Goal: Information Seeking & Learning: Find specific fact

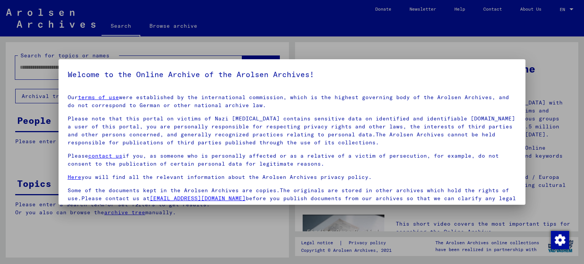
click at [527, 97] on div at bounding box center [292, 132] width 584 height 264
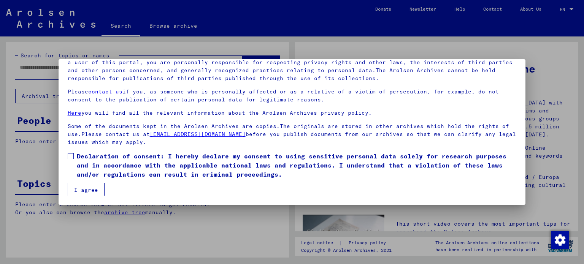
click at [76, 188] on button "I agree" at bounding box center [86, 190] width 37 height 14
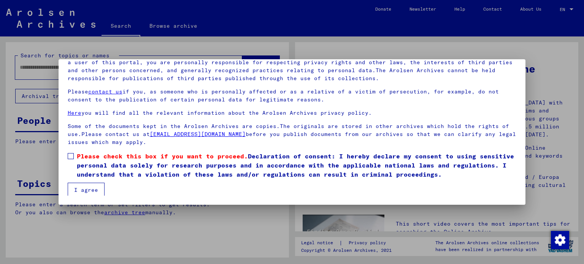
scroll to position [2, 0]
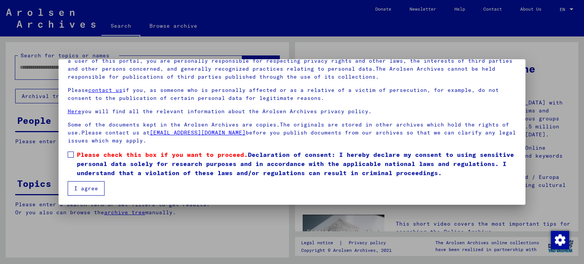
click at [70, 158] on label "Please check this box if you want to proceed. Declaration of consent: I hereby …" at bounding box center [292, 163] width 449 height 27
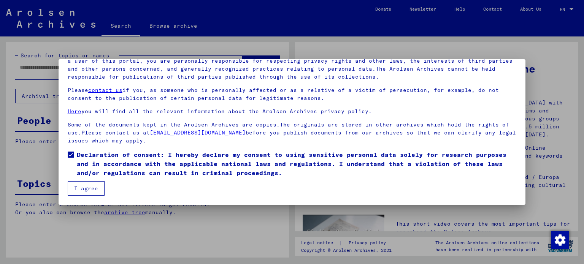
click at [84, 191] on button "I agree" at bounding box center [86, 188] width 37 height 14
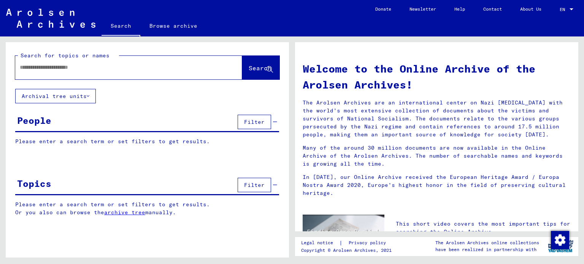
click at [53, 63] on div at bounding box center [117, 67] width 204 height 17
click at [27, 68] on input "text" at bounding box center [120, 67] width 200 height 8
type input "**********"
click at [249, 67] on span "Search" at bounding box center [260, 68] width 23 height 8
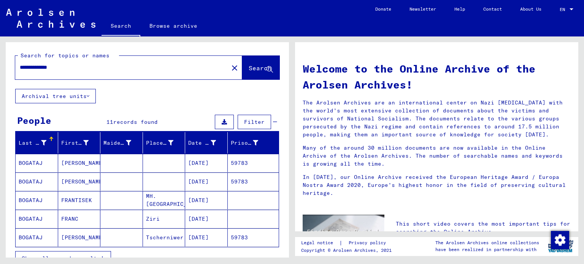
drag, startPoint x: 572, startPoint y: 91, endPoint x: 579, endPoint y: 103, distance: 14.7
click at [579, 103] on div "Welcome to the Online Archive of the Arolsen Archives! The Arolsen Archives are…" at bounding box center [438, 146] width 292 height 221
click at [552, 71] on h1 "Welcome to the Online Archive of the Arolsen Archives!" at bounding box center [436, 77] width 268 height 32
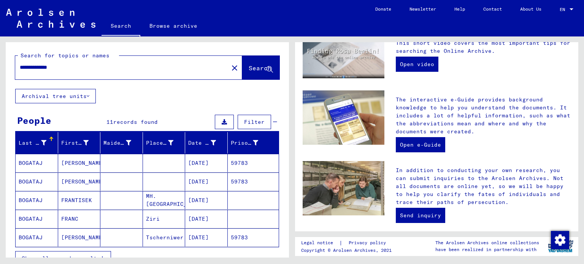
click at [238, 162] on mat-cell "59783" at bounding box center [253, 163] width 51 height 18
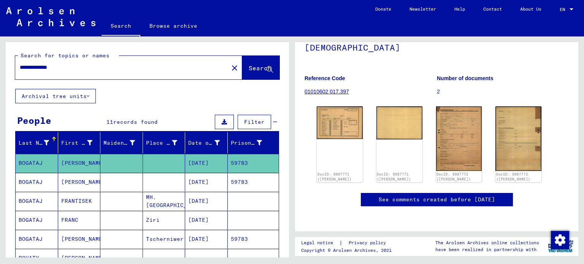
scroll to position [104, 0]
click at [336, 105] on img at bounding box center [339, 122] width 48 height 34
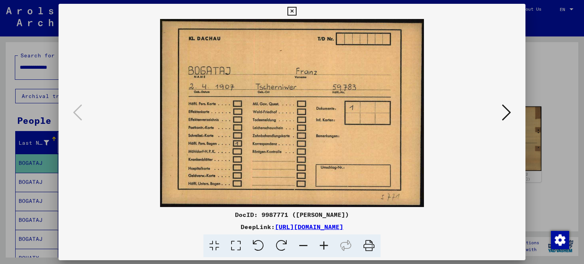
click at [507, 110] on icon at bounding box center [506, 112] width 9 height 18
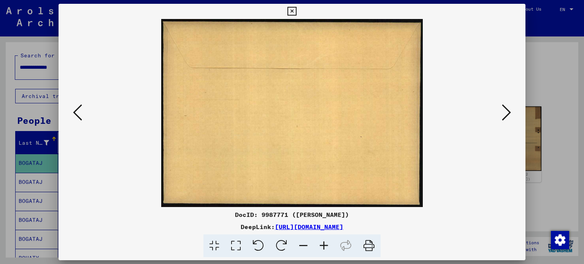
click at [507, 110] on icon at bounding box center [506, 112] width 9 height 18
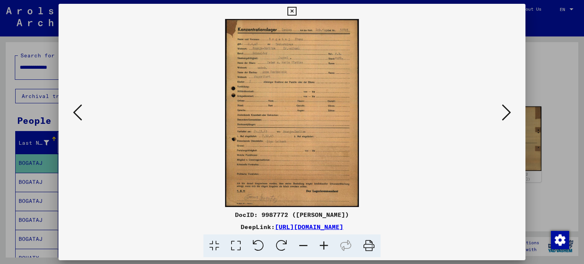
click at [323, 247] on icon at bounding box center [324, 245] width 21 height 23
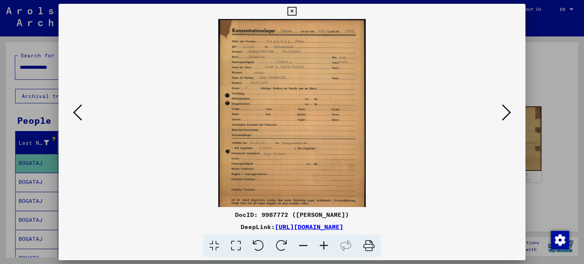
click at [323, 247] on icon at bounding box center [324, 245] width 21 height 23
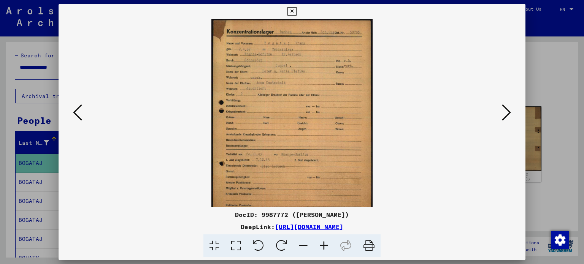
click at [323, 247] on icon at bounding box center [324, 245] width 21 height 23
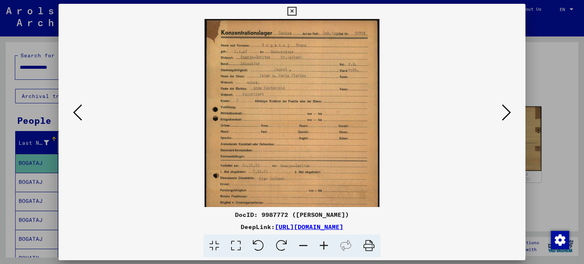
click at [323, 247] on icon at bounding box center [324, 245] width 21 height 23
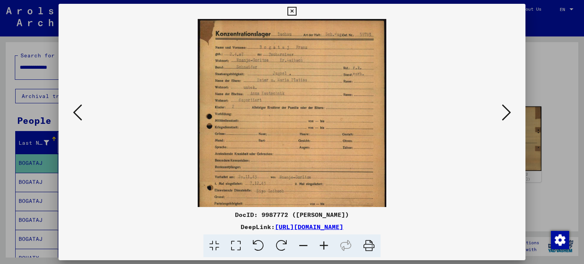
click at [323, 247] on icon at bounding box center [324, 245] width 21 height 23
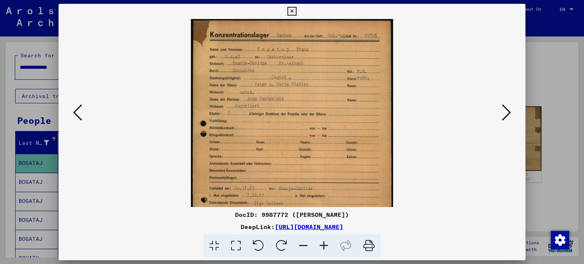
click at [323, 247] on icon at bounding box center [324, 245] width 21 height 23
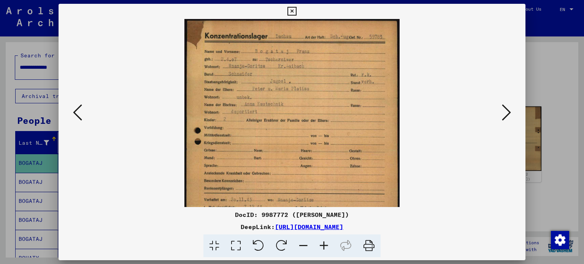
click at [426, 146] on viewer-one-image at bounding box center [291, 113] width 415 height 188
click at [508, 111] on icon at bounding box center [506, 112] width 9 height 18
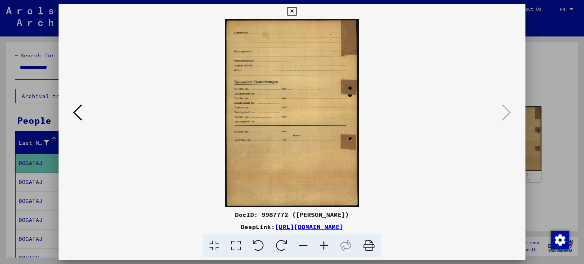
click at [363, 97] on viewer-one-image at bounding box center [291, 113] width 415 height 188
click at [76, 127] on div at bounding box center [292, 113] width 467 height 188
click at [78, 123] on button at bounding box center [78, 113] width 14 height 22
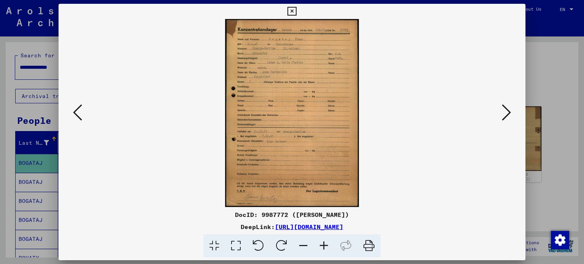
click at [79, 124] on div at bounding box center [292, 113] width 467 height 188
click at [79, 114] on icon at bounding box center [77, 112] width 9 height 18
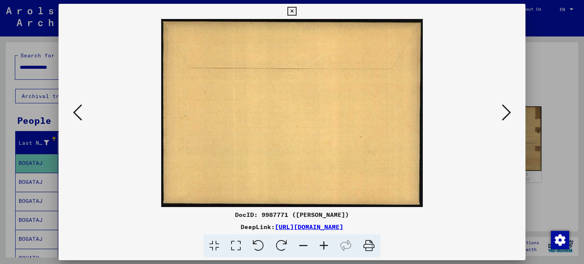
click at [79, 114] on icon at bounding box center [77, 112] width 9 height 18
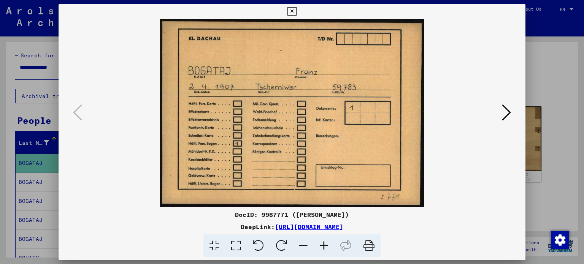
click at [506, 109] on icon at bounding box center [506, 112] width 9 height 18
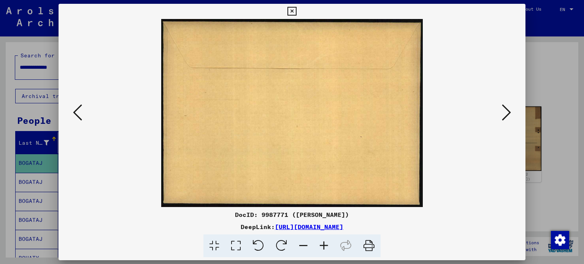
click at [506, 110] on icon at bounding box center [506, 112] width 9 height 18
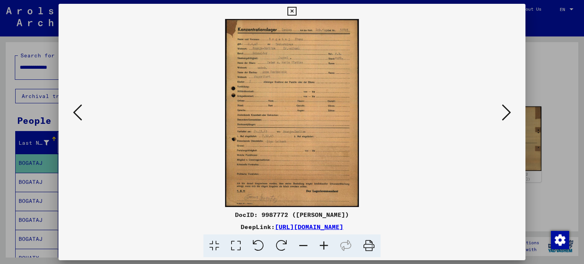
click at [506, 109] on icon at bounding box center [506, 112] width 9 height 18
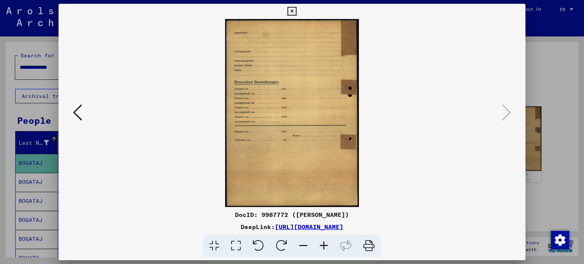
click at [80, 108] on icon at bounding box center [77, 112] width 9 height 18
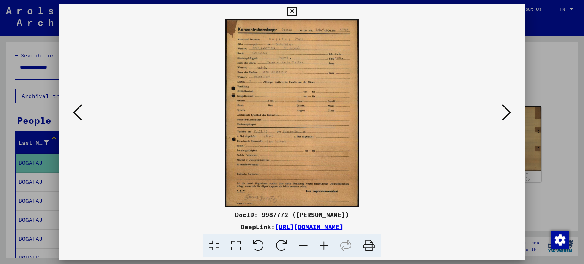
click at [323, 244] on icon at bounding box center [324, 245] width 21 height 23
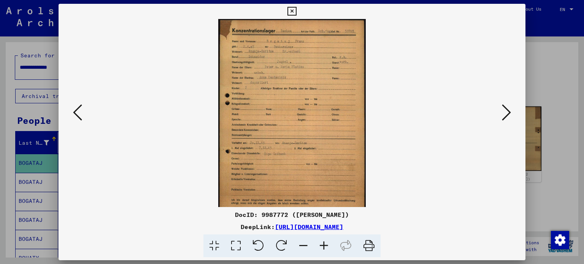
click at [323, 244] on icon at bounding box center [324, 245] width 21 height 23
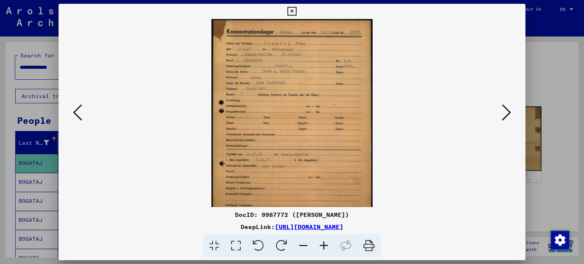
click at [326, 244] on icon at bounding box center [324, 245] width 21 height 23
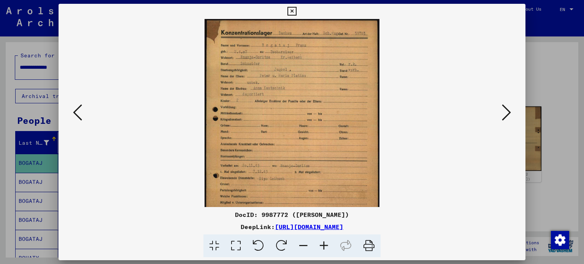
click at [401, 84] on viewer-one-image at bounding box center [291, 113] width 415 height 188
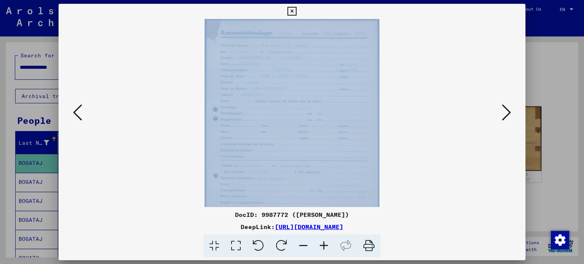
click at [401, 84] on viewer-one-image at bounding box center [291, 113] width 415 height 188
click at [393, 85] on viewer-one-image at bounding box center [291, 113] width 415 height 188
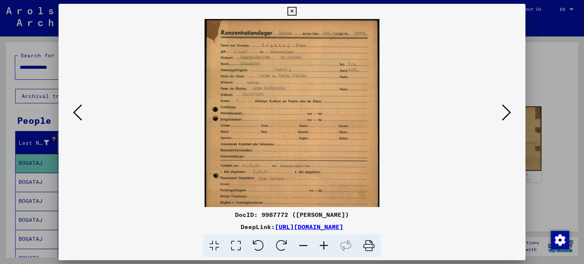
click at [77, 116] on icon at bounding box center [77, 112] width 9 height 18
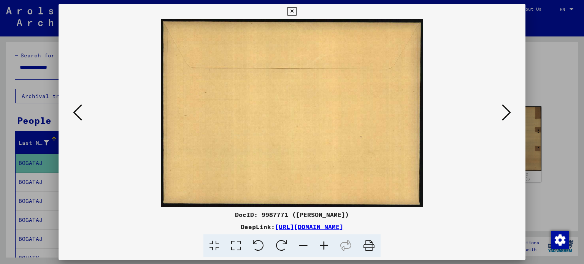
click at [293, 10] on icon at bounding box center [291, 11] width 9 height 9
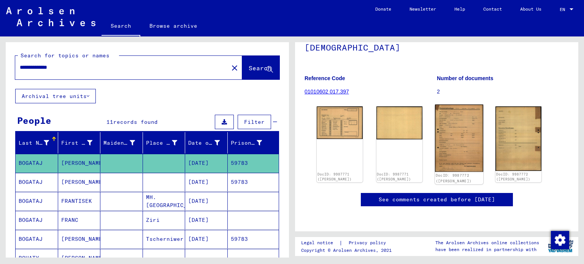
click at [452, 105] on img at bounding box center [458, 139] width 48 height 68
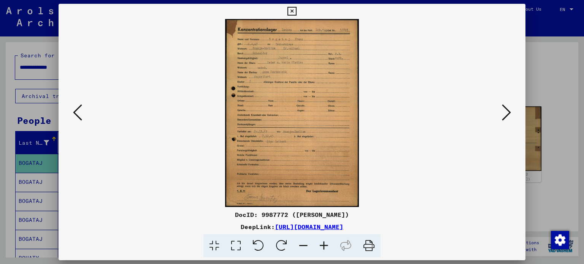
click at [291, 11] on icon at bounding box center [291, 11] width 9 height 9
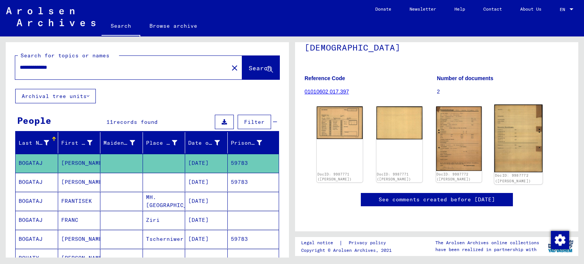
click at [500, 105] on img at bounding box center [518, 139] width 48 height 68
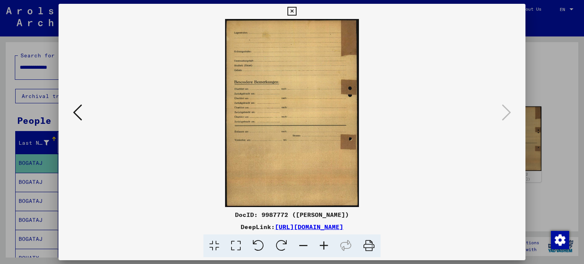
click at [290, 12] on icon at bounding box center [291, 11] width 9 height 9
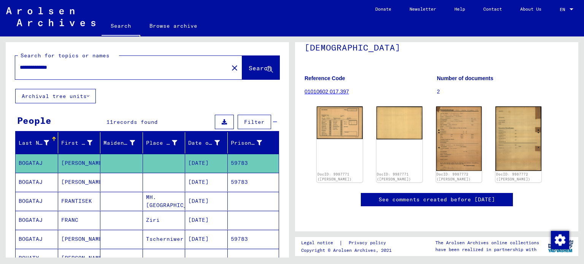
click at [467, 196] on link "See comments created before [DATE]" at bounding box center [437, 200] width 116 height 8
click at [171, 238] on mat-cell "Tscherniwer" at bounding box center [164, 239] width 43 height 19
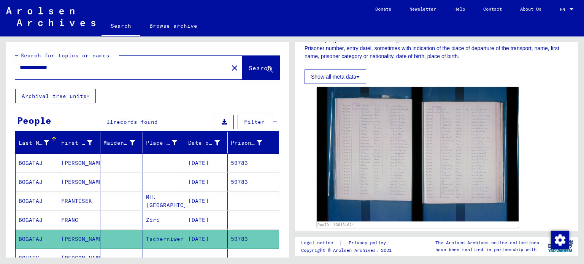
scroll to position [135, 0]
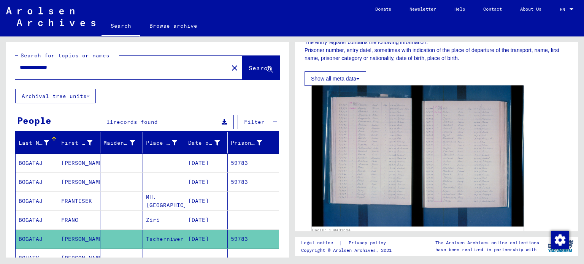
drag, startPoint x: 570, startPoint y: 114, endPoint x: 386, endPoint y: 98, distance: 185.0
click at [386, 98] on yv-its-full-details "1 Incarceration Documents / 1.1 Camps and Ghettos / 1.1.6 Dachau Concentration …" at bounding box center [436, 92] width 283 height 353
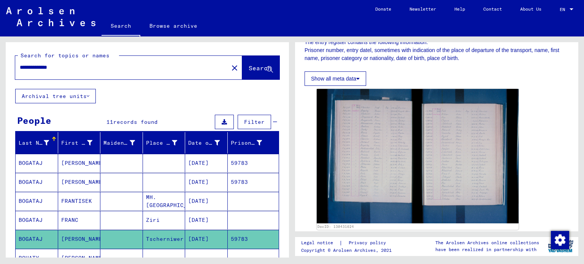
click at [423, 87] on div "DocID: 130431624" at bounding box center [437, 159] width 246 height 147
click at [364, 76] on button "Show all meta data" at bounding box center [335, 78] width 62 height 14
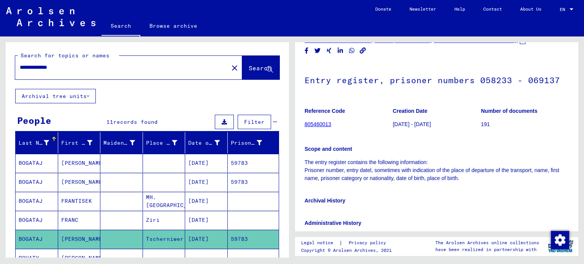
scroll to position [30, 0]
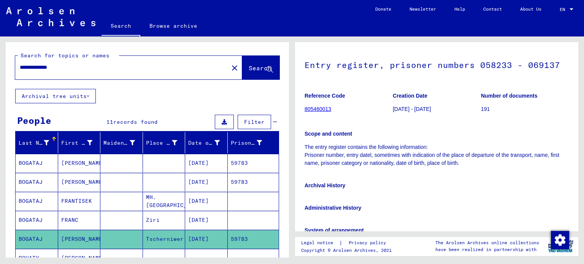
click at [282, 98] on div "**********" at bounding box center [147, 249] width 283 height 415
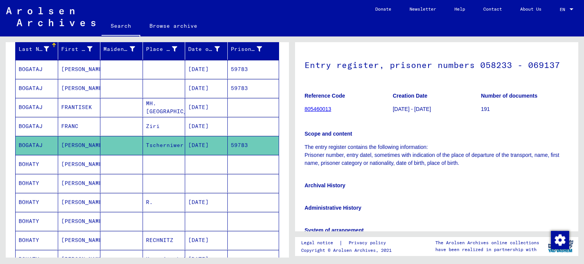
scroll to position [0, 0]
